Goal: Register for event/course

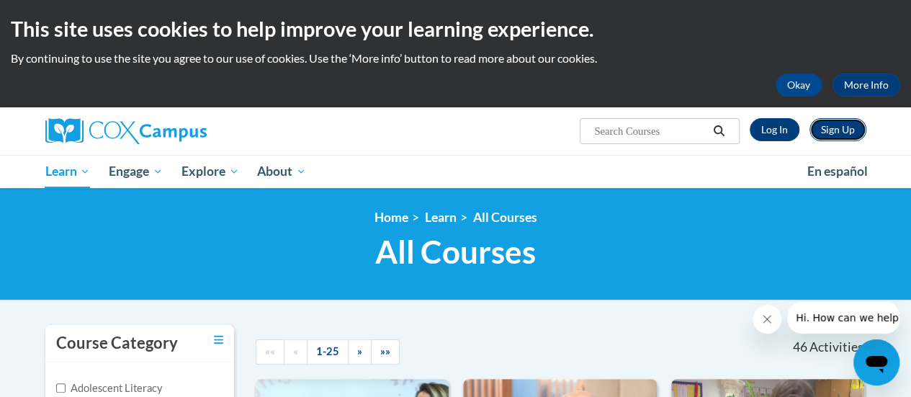
click at [842, 132] on link "Sign Up" at bounding box center [837, 129] width 57 height 23
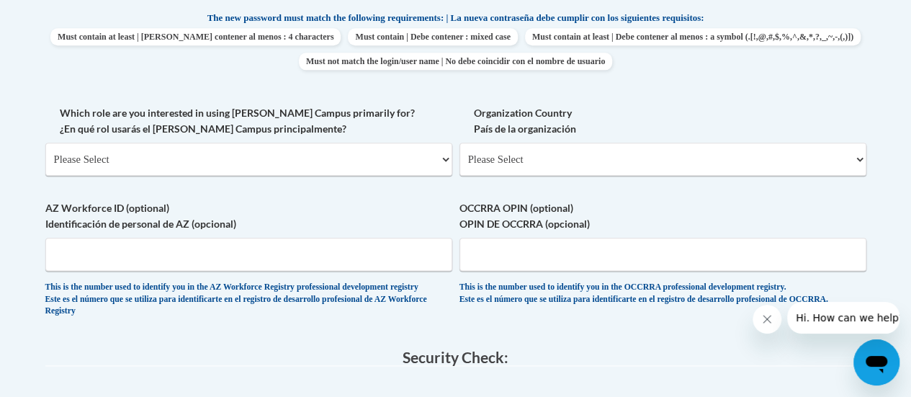
scroll to position [774, 0]
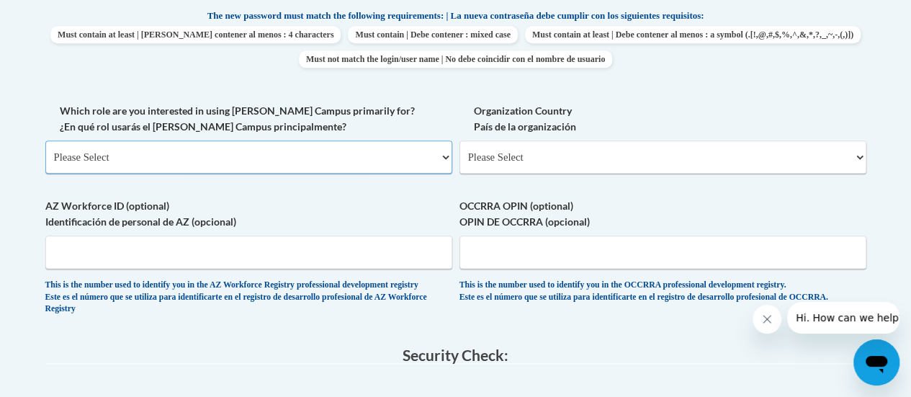
click at [264, 161] on select "Please Select College/University | Colegio/Universidad Community/Nonprofit Part…" at bounding box center [248, 156] width 407 height 33
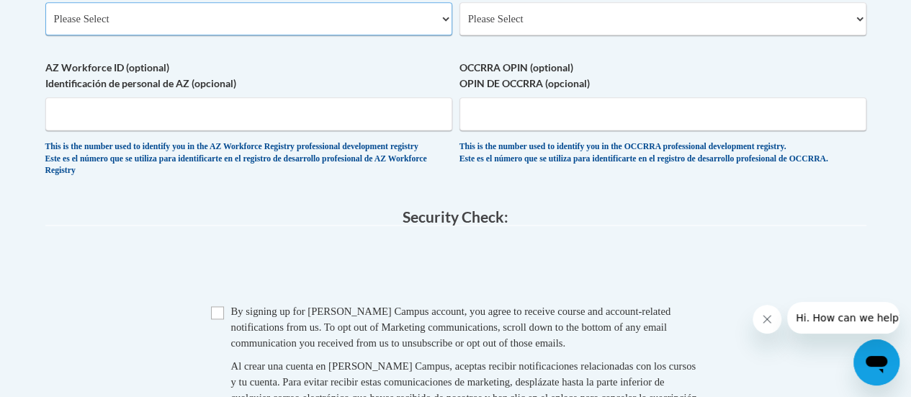
scroll to position [911, 0]
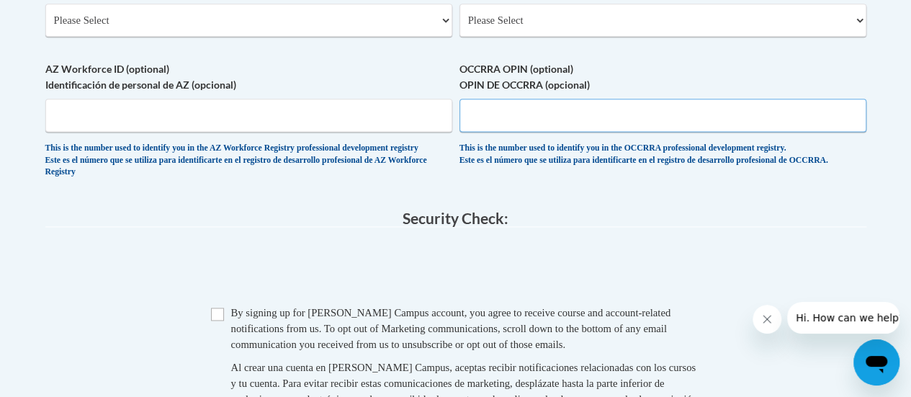
click at [593, 119] on input "OCCRRA OPIN (optional) OPIN DE OCCRRA (opcional)" at bounding box center [662, 115] width 407 height 33
paste input "1148-3026"
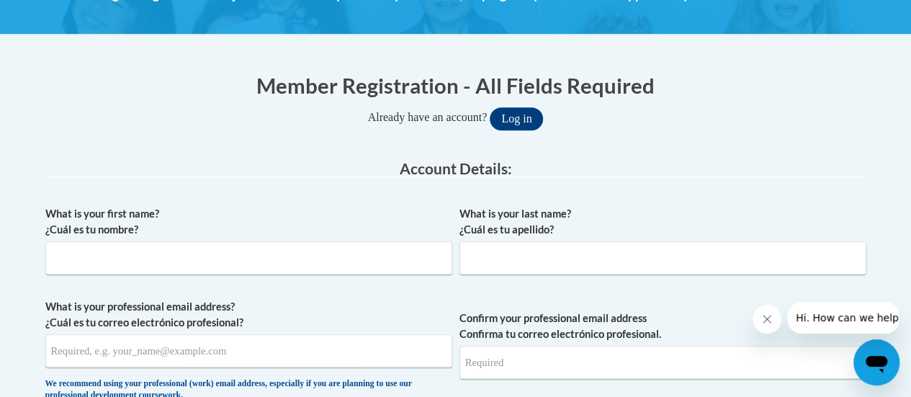
scroll to position [223, 0]
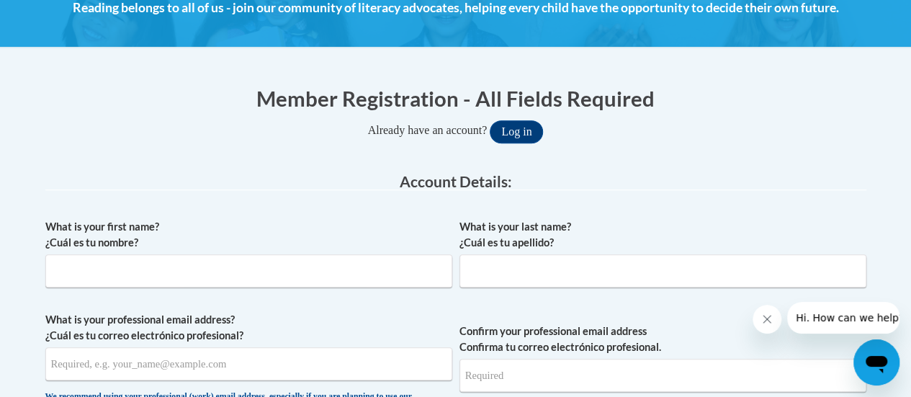
type input "1148-3026"
click at [183, 269] on input "What is your first name? ¿Cuál es tu nombre?" at bounding box center [248, 270] width 407 height 33
type input "Rabekka"
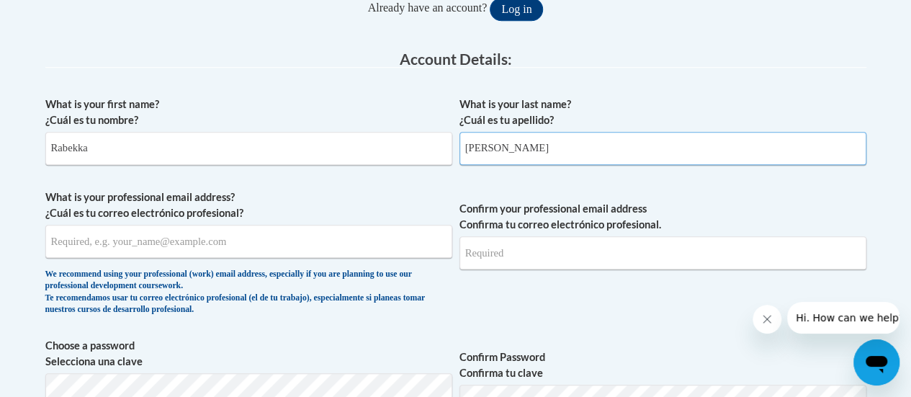
scroll to position [348, 0]
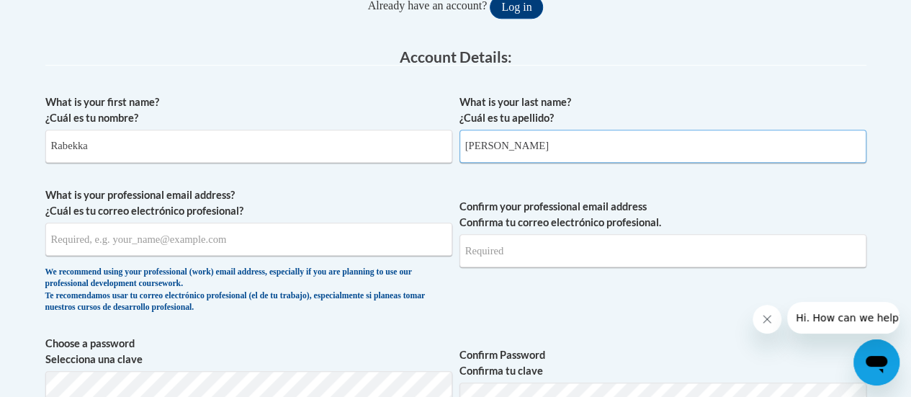
type input "Orozco"
click at [163, 237] on input "What is your professional email address? ¿Cuál es tu correo electrónico profesi…" at bounding box center [248, 238] width 407 height 33
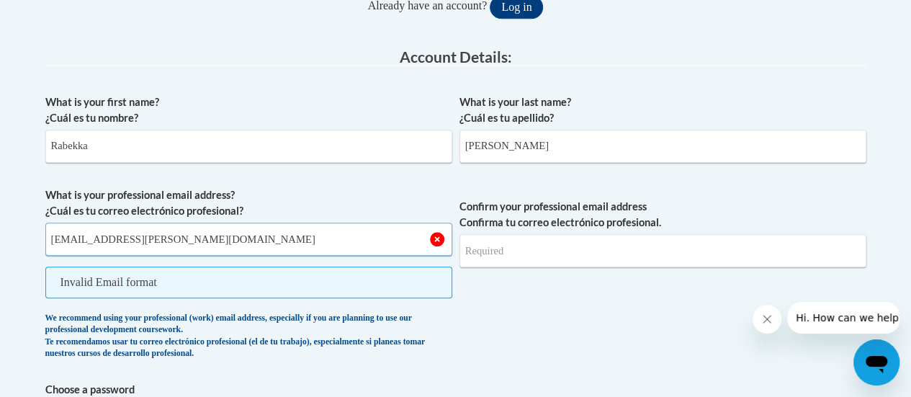
type input "rabekka.orozco@madriverschools.org"
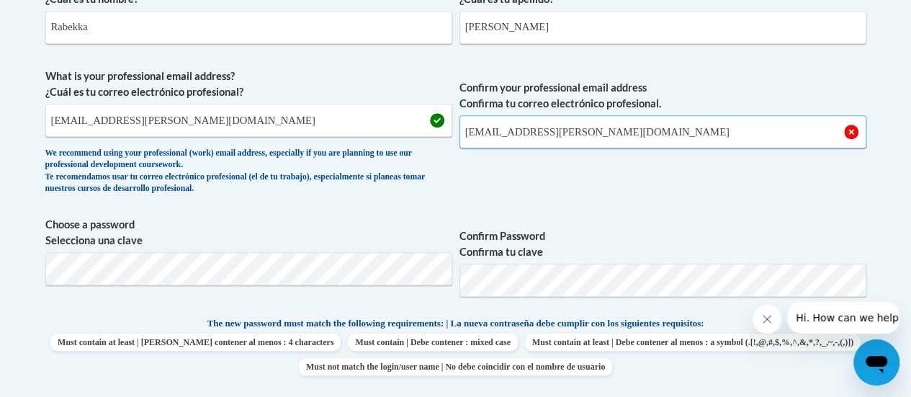
scroll to position [467, 0]
type input "rabekka.orozco@madriverschools.org"
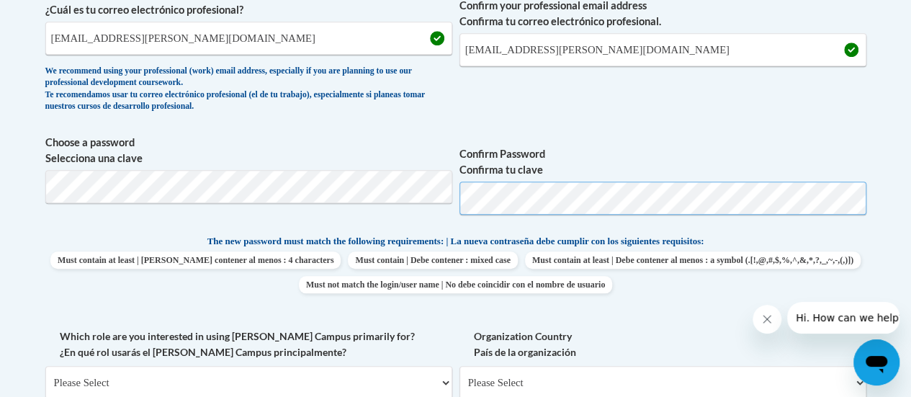
scroll to position [551, 0]
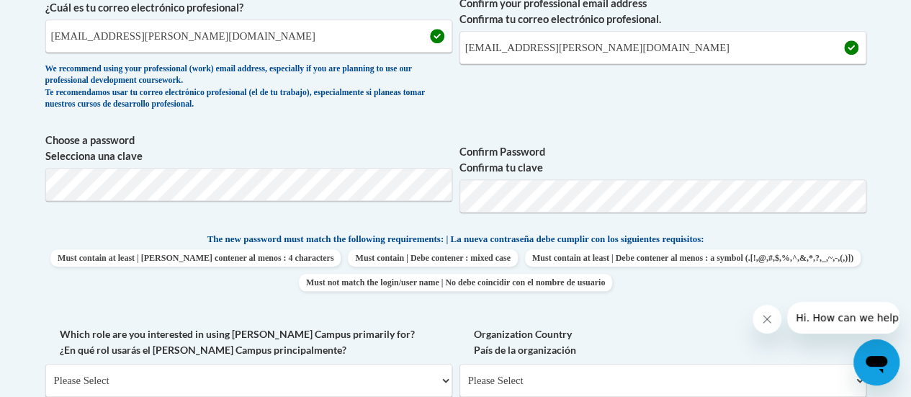
click at [560, 148] on label "Confirm Password Confirma tu clave" at bounding box center [662, 160] width 407 height 32
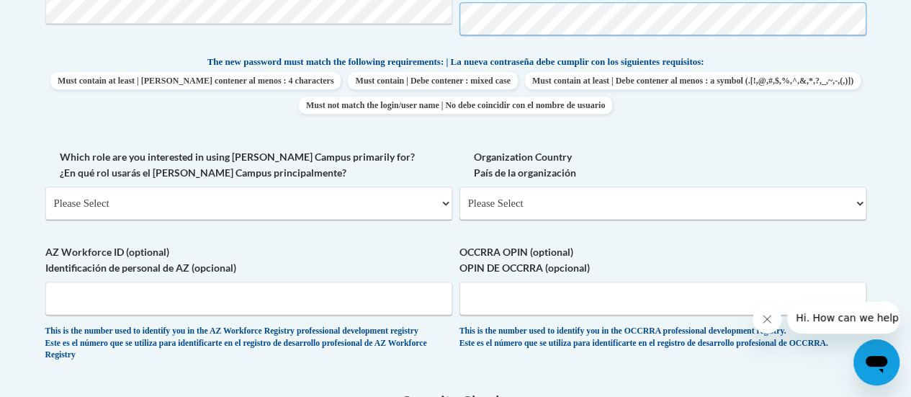
scroll to position [728, 0]
click at [233, 209] on select "Please Select College/University | Colegio/Universidad Community/Nonprofit Part…" at bounding box center [248, 202] width 407 height 33
select select "5a18ea06-2b54-4451-96f2-d152daf9eac5"
click at [45, 186] on select "Please Select College/University | Colegio/Universidad Community/Nonprofit Part…" at bounding box center [248, 202] width 407 height 33
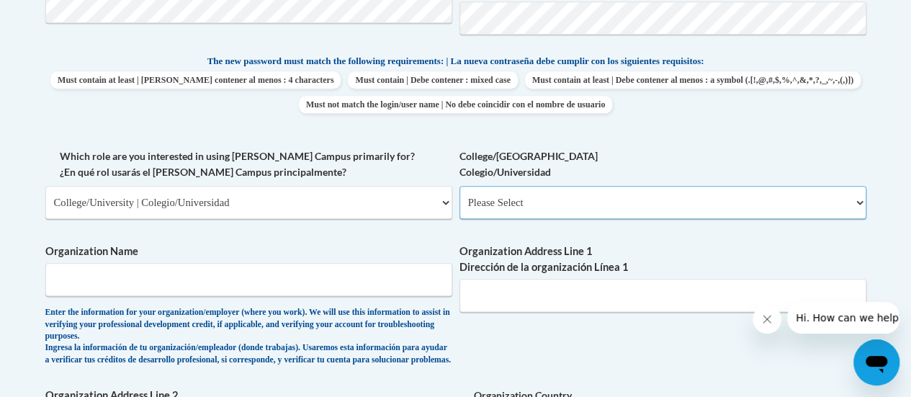
click at [522, 207] on select "Please Select College/University Staff | Empleado universitario College/Univers…" at bounding box center [662, 202] width 407 height 33
select select "99b32b07-cffc-426c-8bf6-0cd77760d84b"
click at [459, 186] on select "Please Select College/University Staff | Empleado universitario College/Univers…" at bounding box center [662, 202] width 407 height 33
click at [346, 307] on div "Enter the information for your organization/employer (where you work). We will …" at bounding box center [248, 336] width 407 height 59
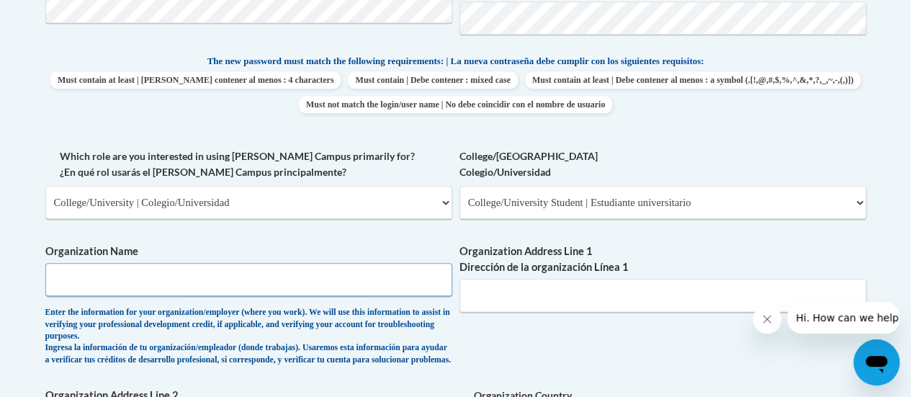
click at [346, 286] on input "Organization Name" at bounding box center [248, 279] width 407 height 33
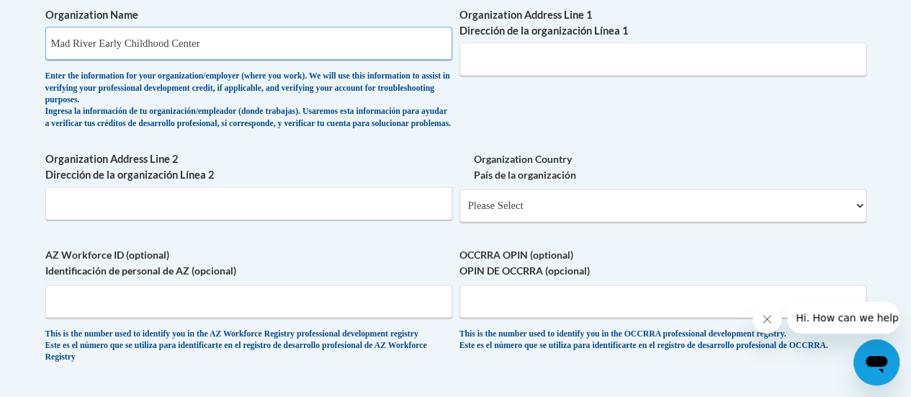
scroll to position [965, 0]
type input "Mad River Early Childhood Center"
click at [509, 64] on input "Organization Address Line 1 Dirección de la organización Línea 1" at bounding box center [662, 58] width 407 height 33
paste input "801 Old Harshman Rd"
type input "801 Old Harshman Rd"
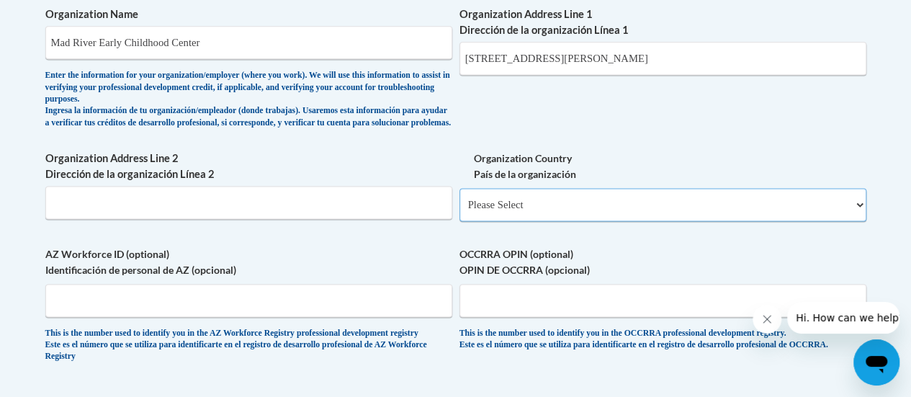
click at [496, 217] on select "Please Select United States | Estados Unidos Outside of the United States | Fue…" at bounding box center [662, 204] width 407 height 33
select select "ad49bcad-a171-4b2e-b99c-48b446064914"
click at [459, 199] on select "Please Select United States | Estados Unidos Outside of the United States | Fue…" at bounding box center [662, 204] width 407 height 33
select select
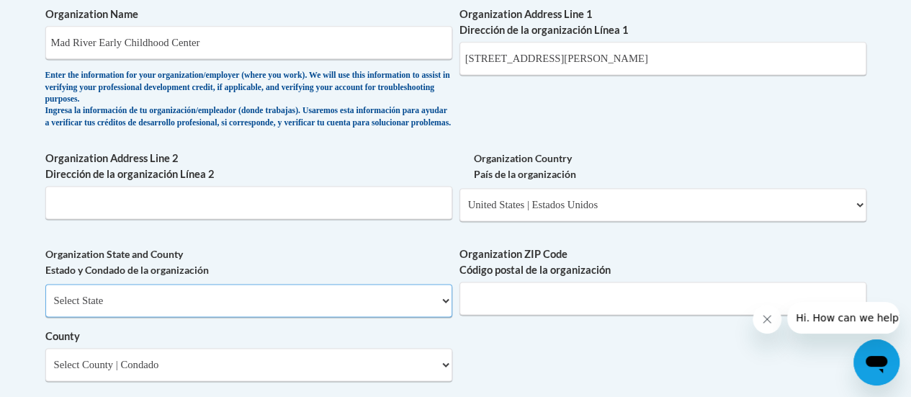
click at [325, 311] on select "Select State Alabama Alaska Arizona Arkansas California Colorado Connecticut De…" at bounding box center [248, 300] width 407 height 33
select select "Ohio"
click at [45, 294] on select "Select State Alabama Alaska Arizona Arkansas California Colorado Connecticut De…" at bounding box center [248, 300] width 407 height 33
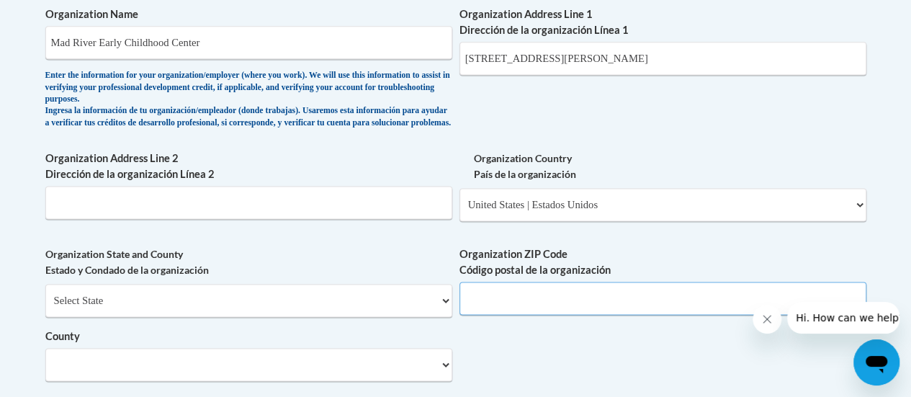
click at [503, 315] on input "Organization ZIP Code Código postal de la organización" at bounding box center [662, 297] width 407 height 33
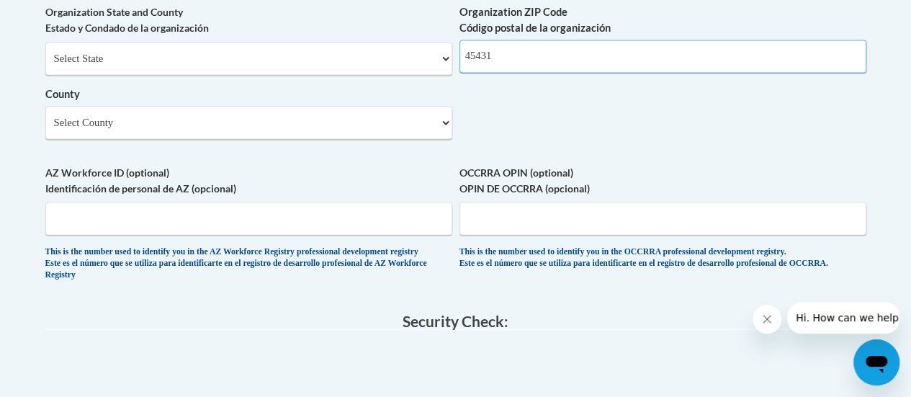
scroll to position [1209, 0]
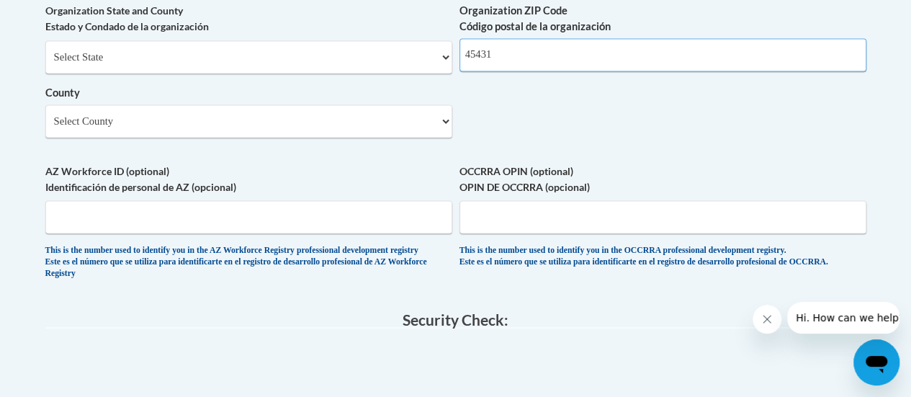
type input "45431"
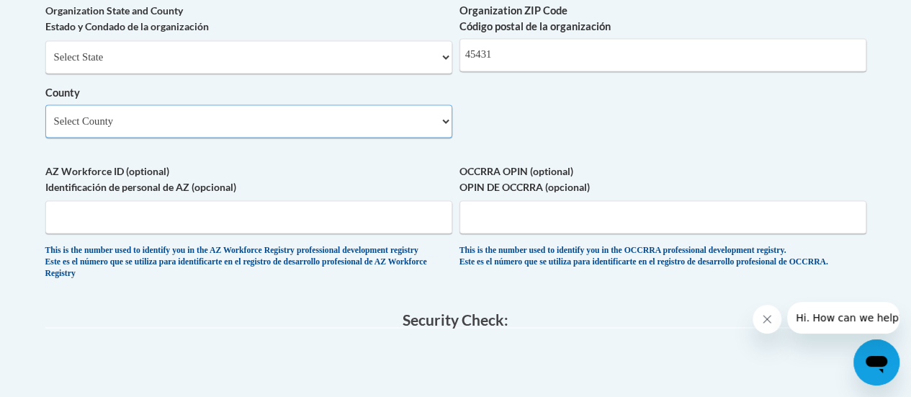
click at [316, 132] on select "Select County Adams Allen Ashland Ashtabula Athens Auglaize Belmont Brown Butle…" at bounding box center [248, 120] width 407 height 33
select select "Montgomery"
click at [45, 115] on select "Select County Adams Allen Ashland Ashtabula Athens Auglaize Belmont Brown Butle…" at bounding box center [248, 120] width 407 height 33
click at [559, 217] on input "OCCRRA OPIN (optional) OPIN DE OCCRRA (opcional)" at bounding box center [662, 216] width 407 height 33
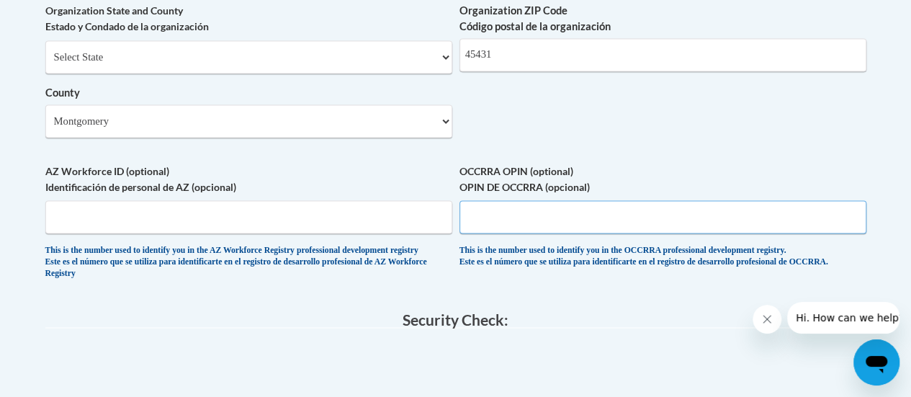
paste input "1148-3026"
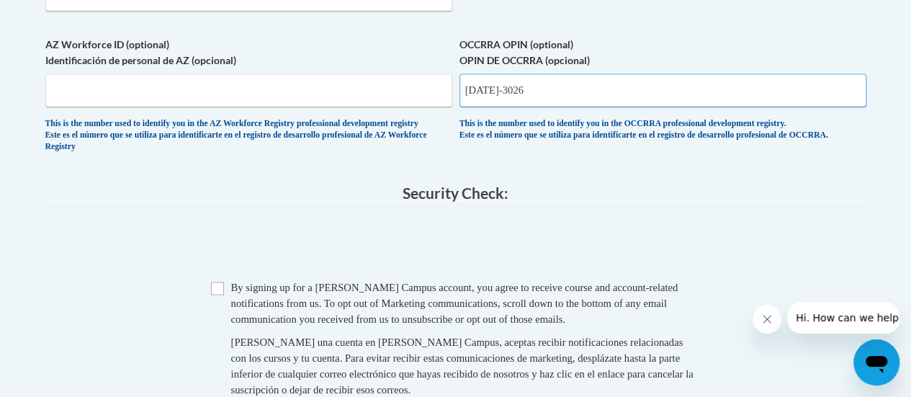
scroll to position [1348, 0]
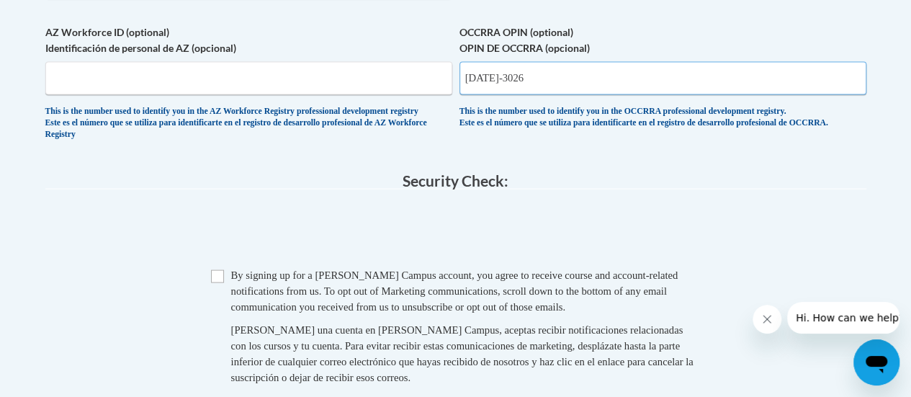
type input "1148-3026"
click at [219, 282] on input "Checkbox" at bounding box center [217, 275] width 13 height 13
checkbox input "true"
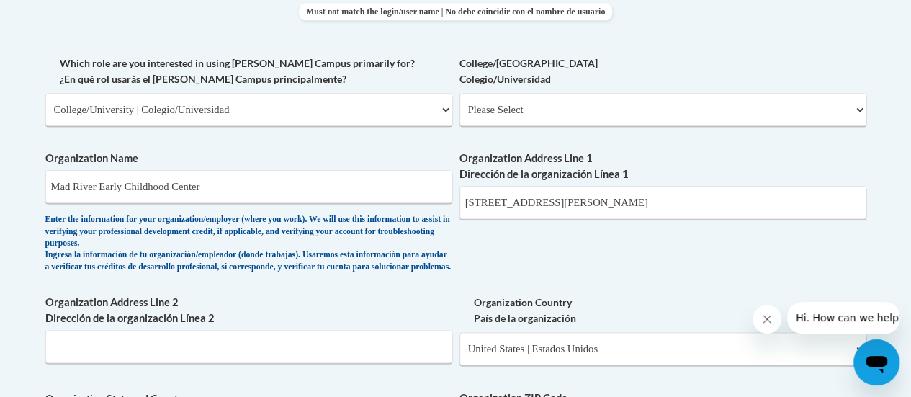
scroll to position [821, 0]
click at [566, 103] on select "Please Select College/University Staff | Empleado universitario College/Univers…" at bounding box center [662, 110] width 407 height 33
select select "99b32b07-cffc-426c-8bf6-0cd77760d84b"
click at [459, 94] on select "Please Select College/University Staff | Empleado universitario College/Univers…" at bounding box center [662, 110] width 407 height 33
select select "null"
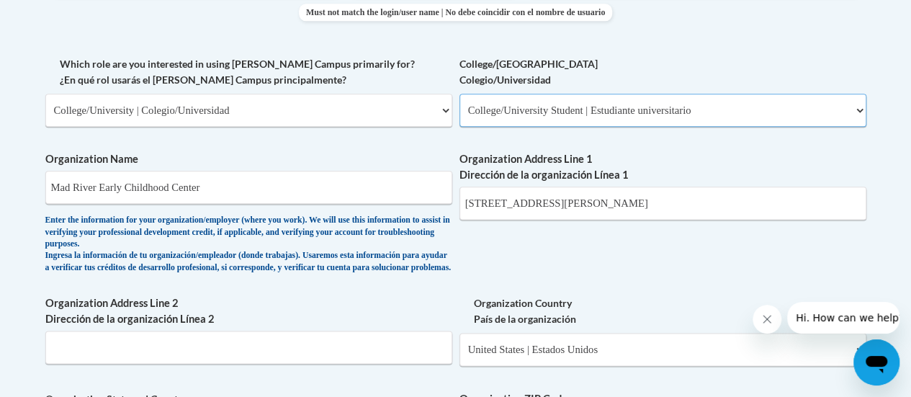
select select "null"
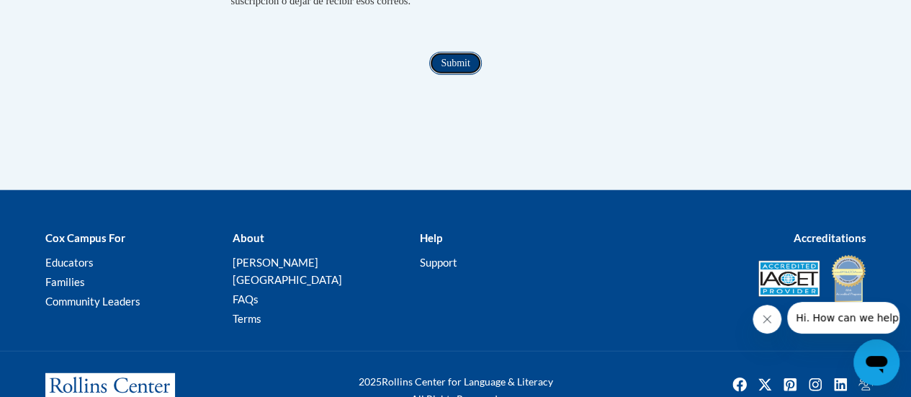
click at [453, 75] on input "Submit" at bounding box center [455, 63] width 52 height 23
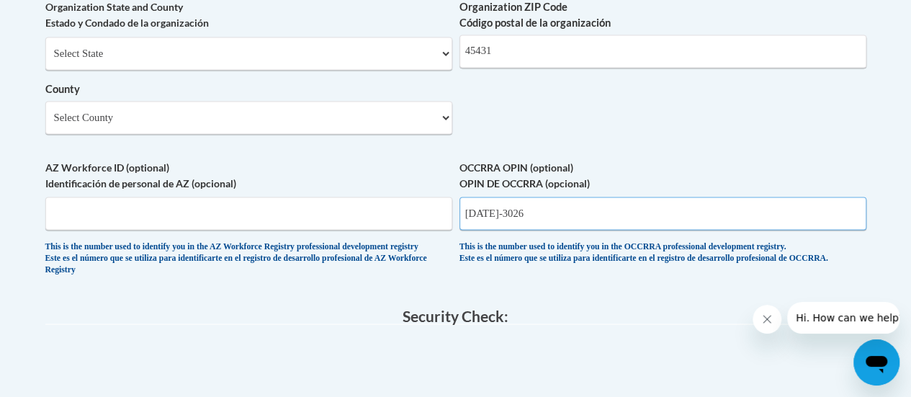
scroll to position [1211, 0]
click at [493, 226] on input "1148-3026" at bounding box center [662, 214] width 407 height 33
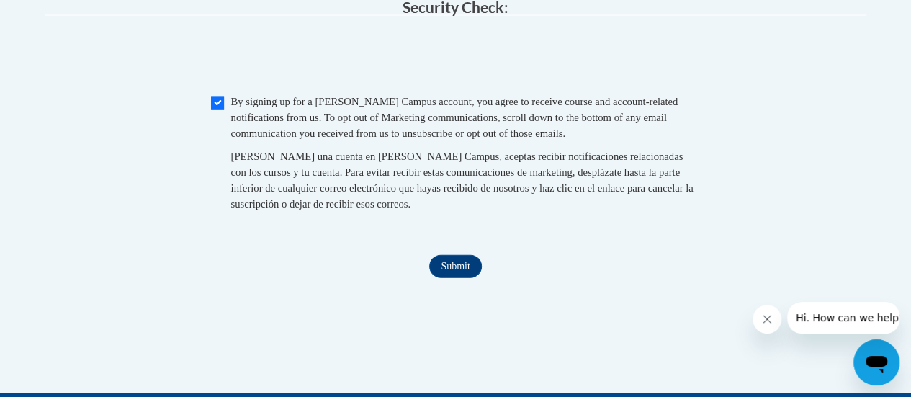
scroll to position [1523, 0]
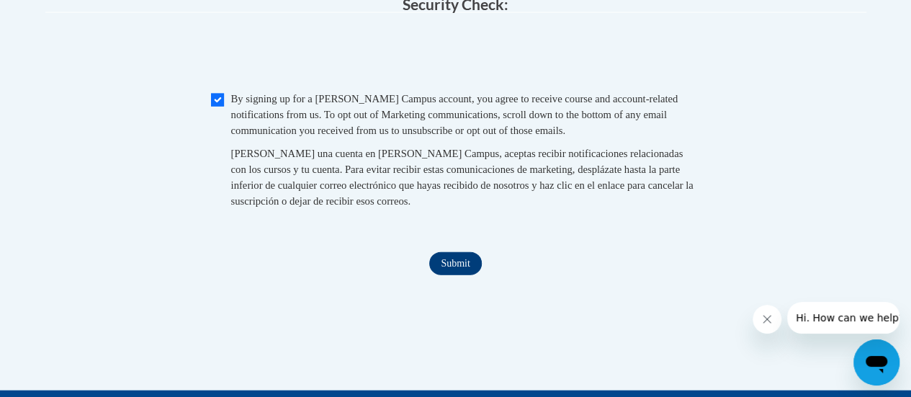
type input "11483026"
click at [451, 275] on input "Submit" at bounding box center [455, 263] width 52 height 23
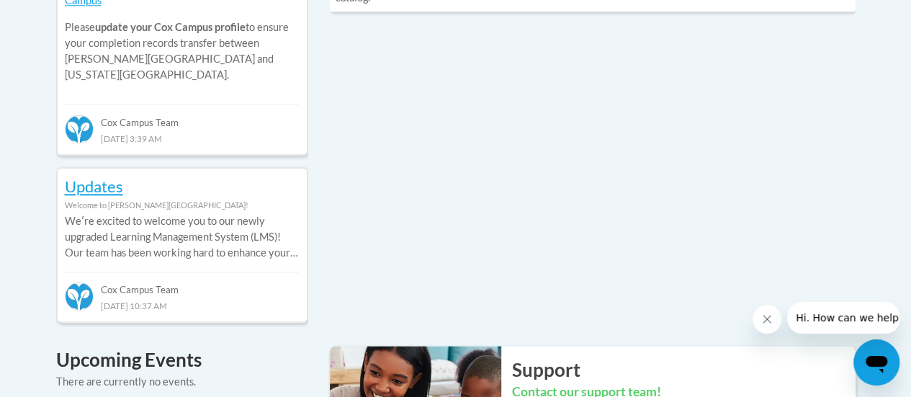
scroll to position [793, 0]
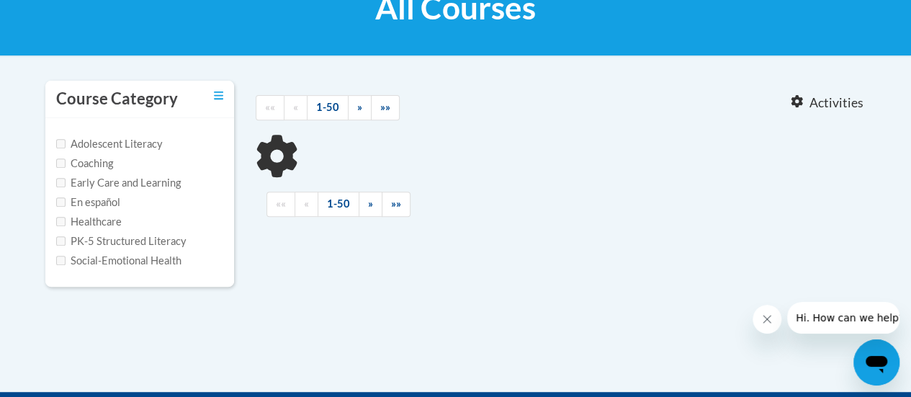
scroll to position [245, 0]
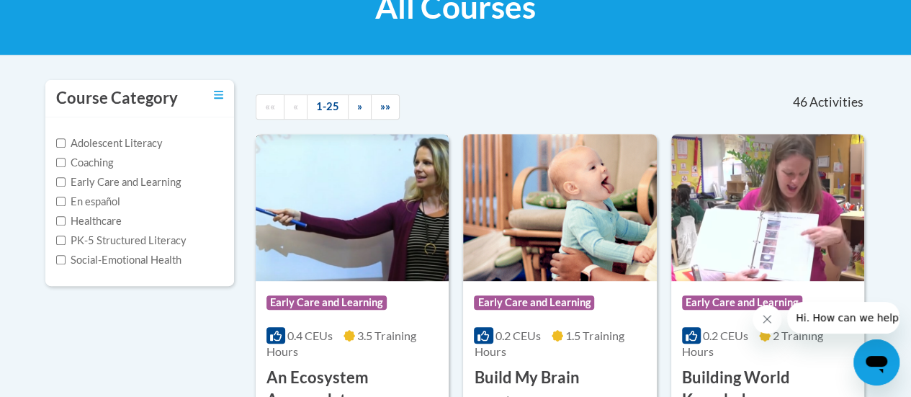
click at [423, 260] on img at bounding box center [352, 207] width 193 height 147
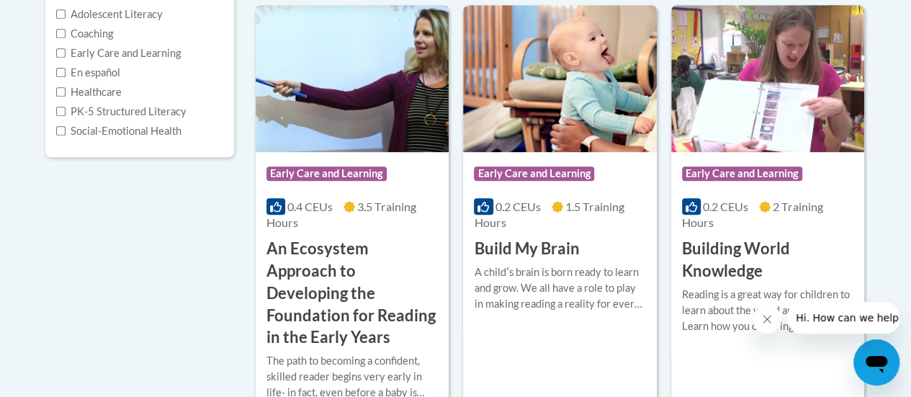
scroll to position [384, 0]
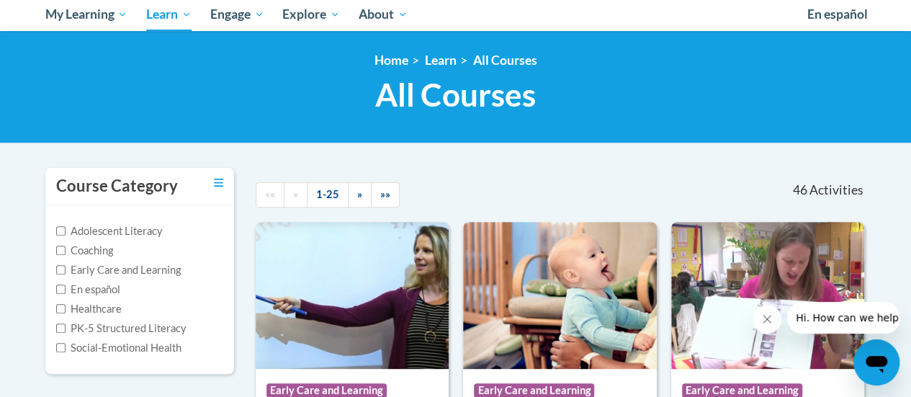
scroll to position [154, 0]
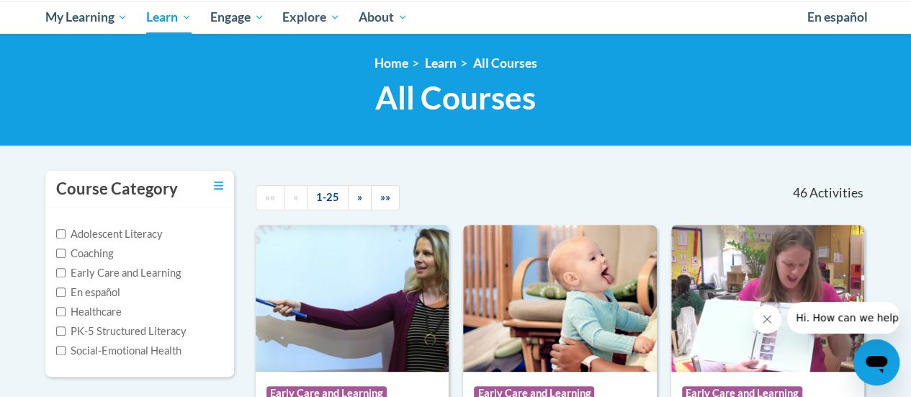
click at [66, 268] on label "Early Care and Learning" at bounding box center [118, 273] width 125 height 16
click at [66, 268] on input "Early Care and Learning" at bounding box center [60, 272] width 9 height 9
checkbox input "true"
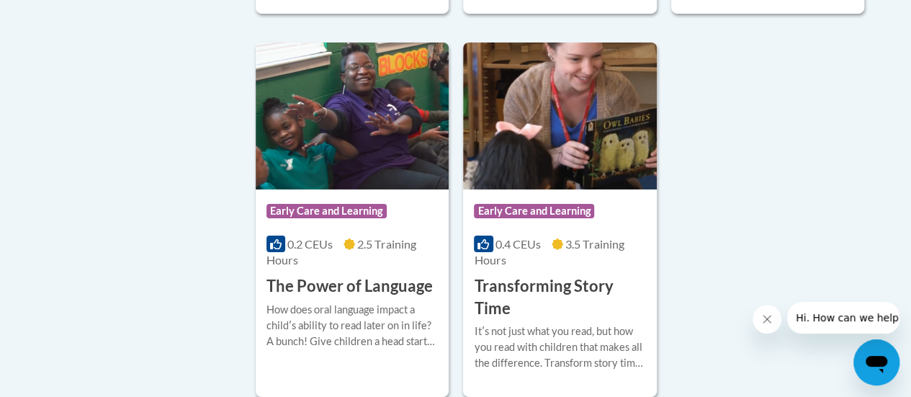
scroll to position [2402, 0]
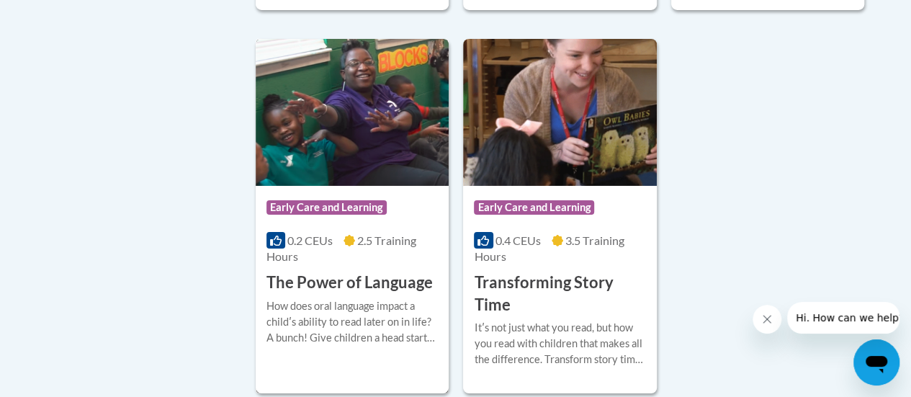
click at [292, 280] on h3 "The Power of Language" at bounding box center [349, 282] width 166 height 22
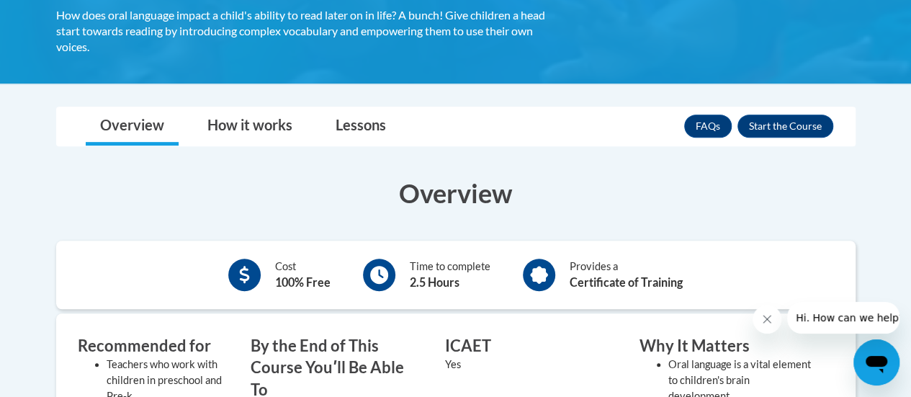
scroll to position [292, 0]
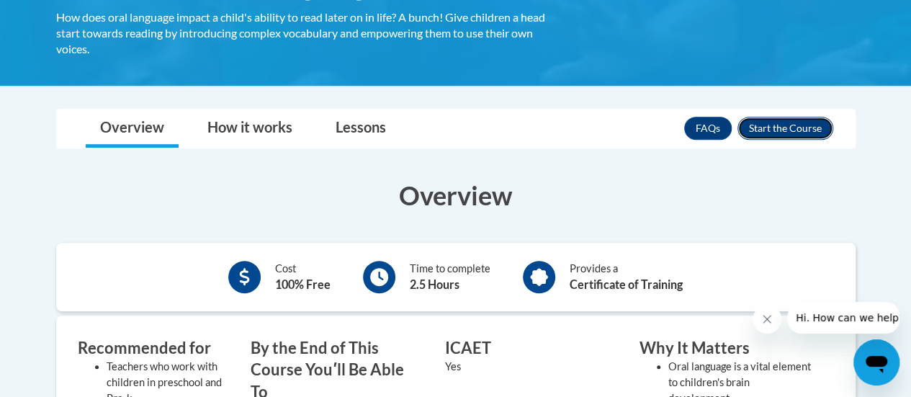
click at [772, 127] on button "Enroll" at bounding box center [785, 128] width 96 height 23
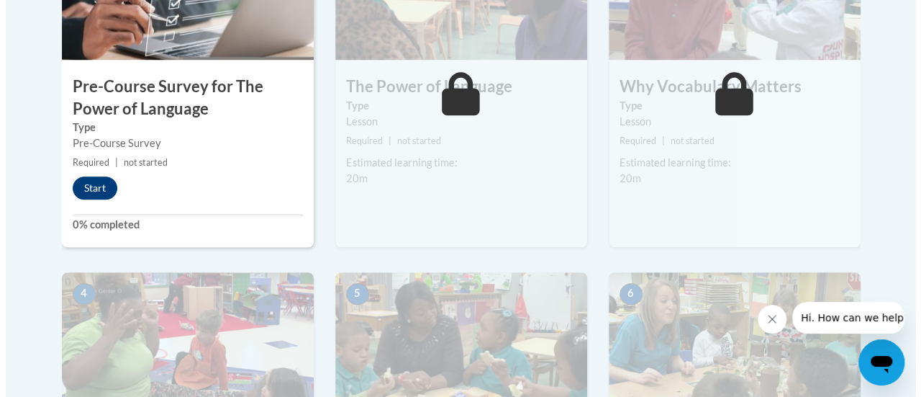
scroll to position [566, 0]
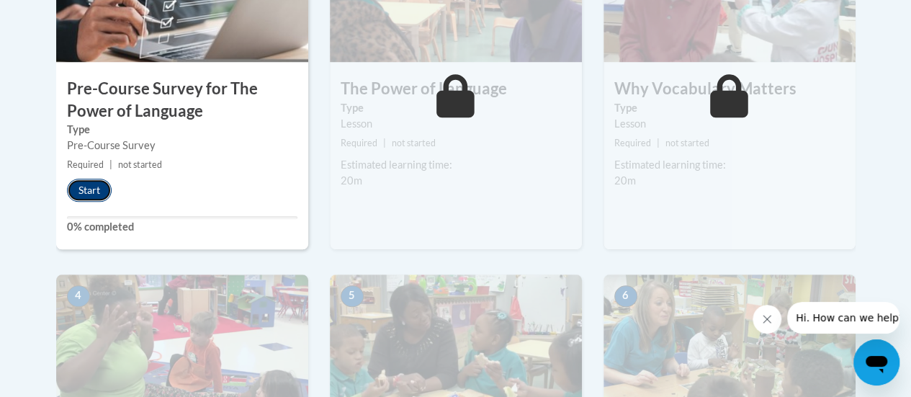
click at [92, 185] on button "Start" at bounding box center [89, 190] width 45 height 23
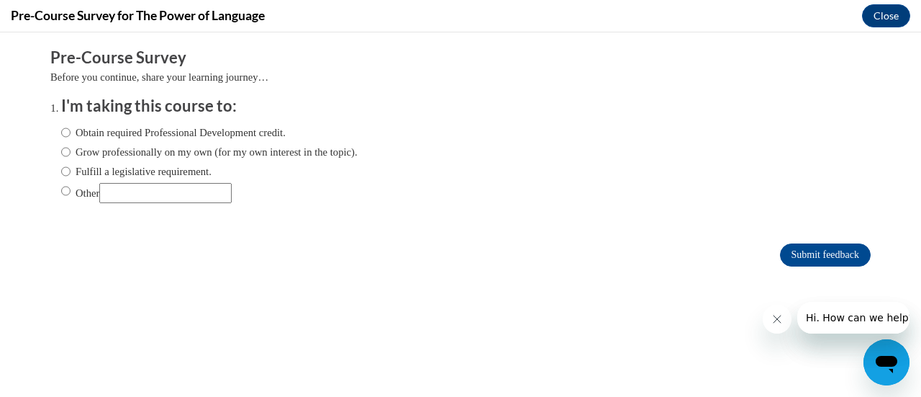
scroll to position [0, 0]
click at [122, 135] on label "Obtain required Professional Development credit." at bounding box center [173, 133] width 225 height 16
click at [71, 135] on input "Obtain required Professional Development credit." at bounding box center [65, 133] width 9 height 16
radio input "true"
click at [783, 254] on input "Submit feedback" at bounding box center [825, 254] width 91 height 23
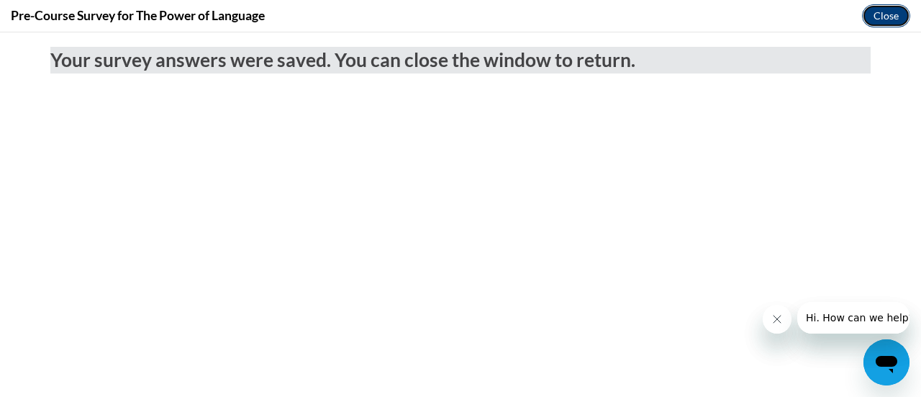
click at [877, 12] on button "Close" at bounding box center [886, 15] width 48 height 23
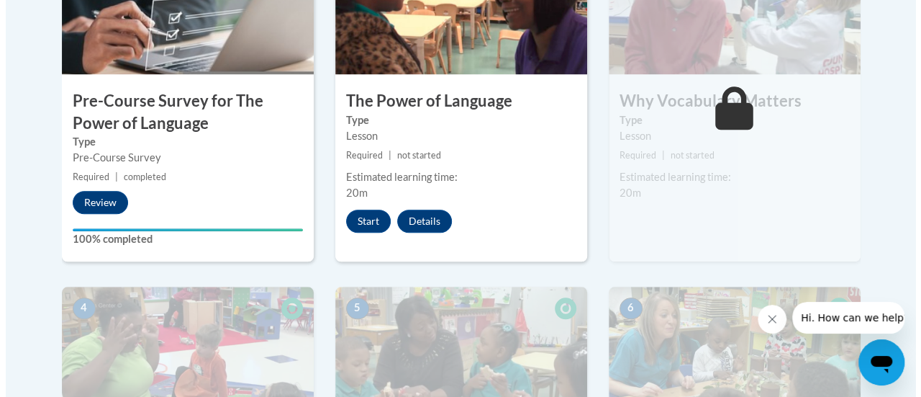
scroll to position [553, 0]
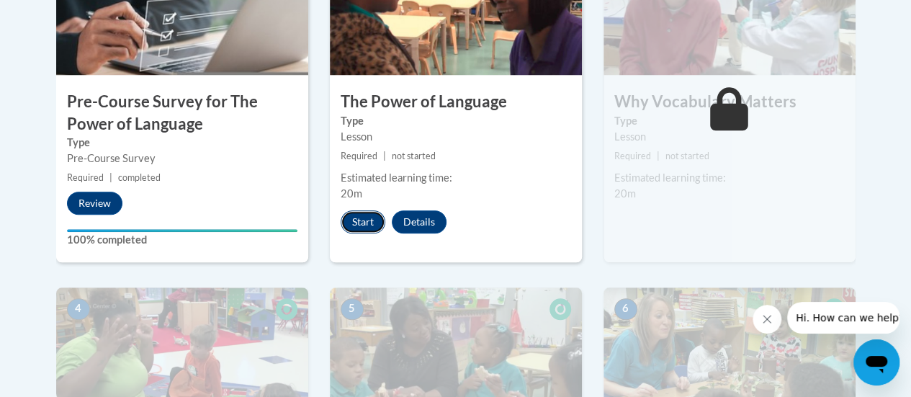
click at [360, 222] on button "Start" at bounding box center [362, 221] width 45 height 23
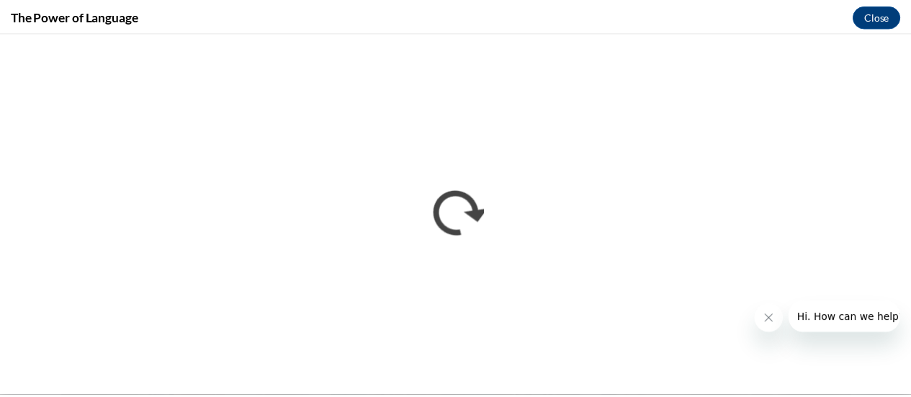
scroll to position [0, 0]
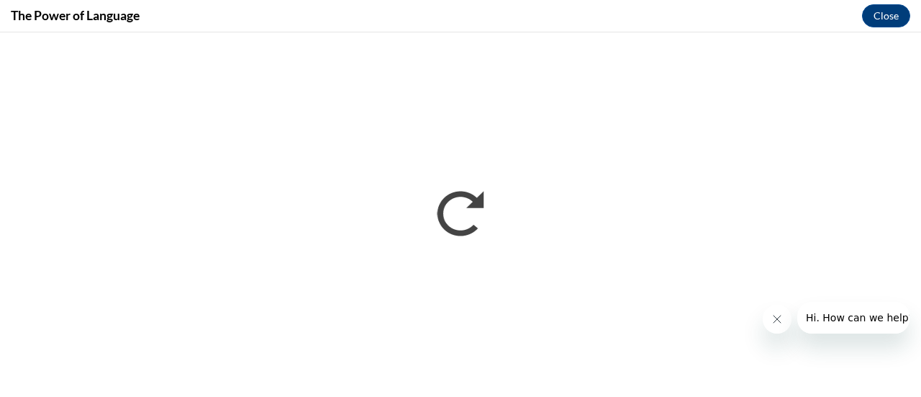
click at [778, 315] on icon "Close message from company" at bounding box center [777, 319] width 12 height 12
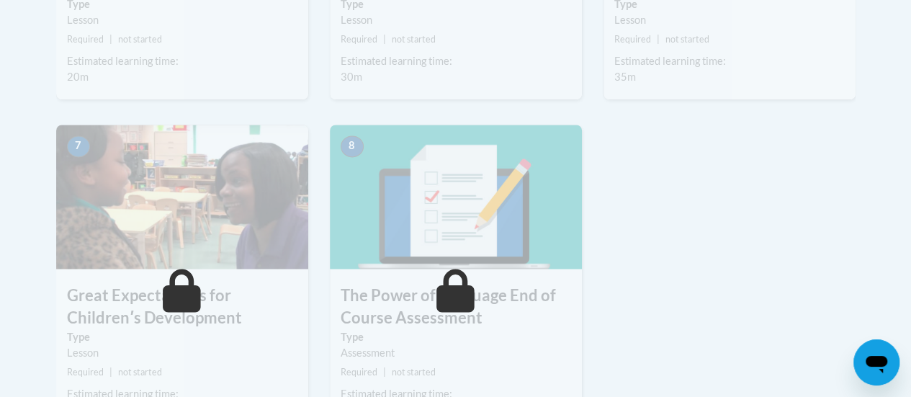
scroll to position [1047, 0]
